Goal: Find specific page/section: Find specific page/section

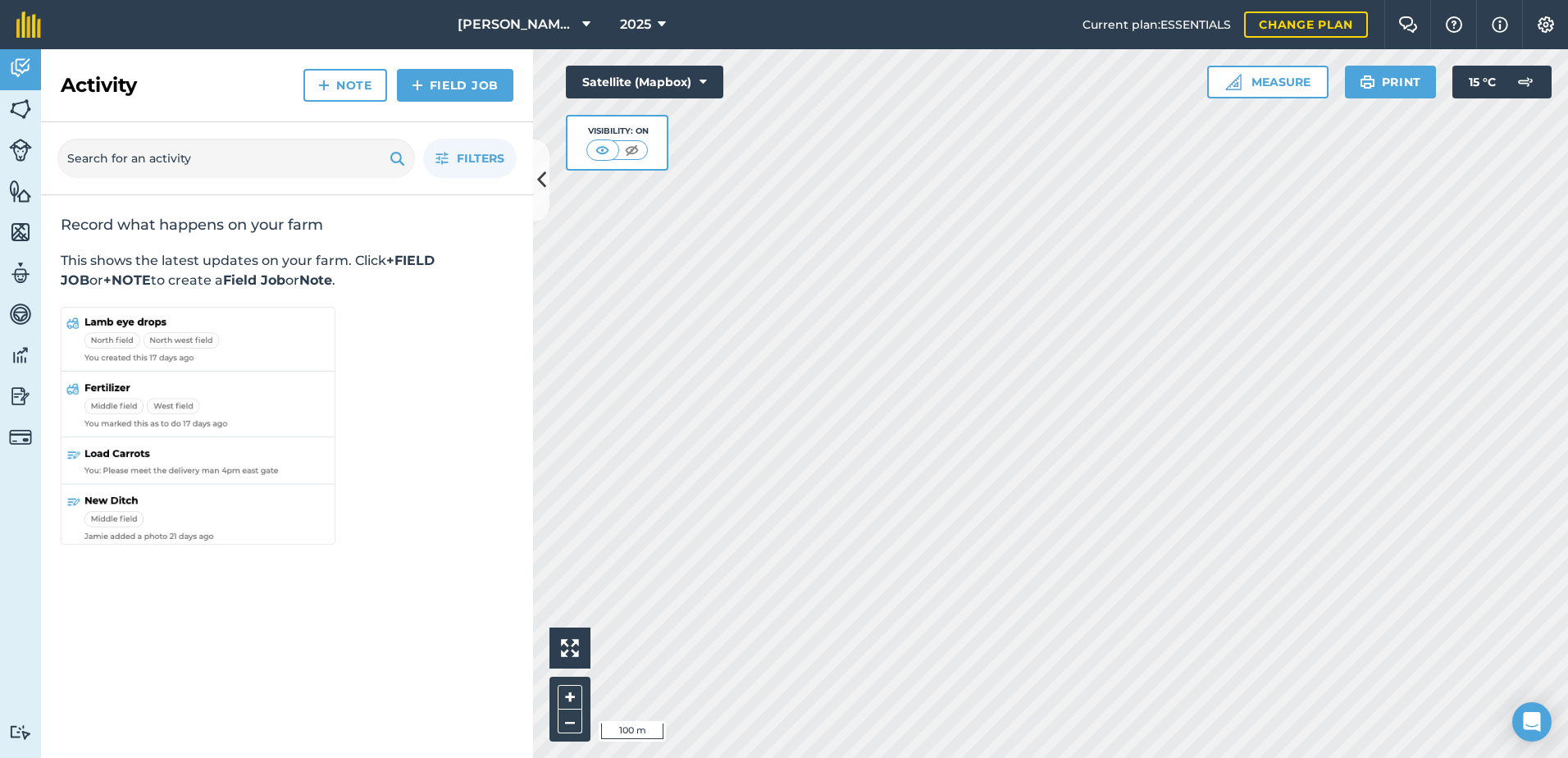
click at [965, 757] on html "[PERSON_NAME] ASAHI PADDOCKS 2025 Current plan : ESSENTIALS Change plan Farm Ch…" at bounding box center [784, 379] width 1568 height 758
click at [1001, 757] on html "[PERSON_NAME] ASAHI PADDOCKS 2025 Current plan : ESSENTIALS Change plan Farm Ch…" at bounding box center [784, 379] width 1568 height 758
click at [1014, 757] on html "[PERSON_NAME] ASAHI PADDOCKS 2025 Current plan : ESSENTIALS Change plan Farm Ch…" at bounding box center [784, 379] width 1568 height 758
click at [1061, 757] on html "[PERSON_NAME] ASAHI PADDOCKS 2025 Current plan : ESSENTIALS Change plan Farm Ch…" at bounding box center [784, 379] width 1568 height 758
click at [1069, 757] on html "[PERSON_NAME] ASAHI PADDOCKS 2025 Current plan : ESSENTIALS Change plan Farm Ch…" at bounding box center [784, 379] width 1568 height 758
